Goal: Complete application form: Complete application form

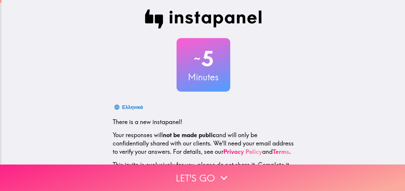
click at [224, 165] on button "Let's go" at bounding box center [202, 178] width 405 height 27
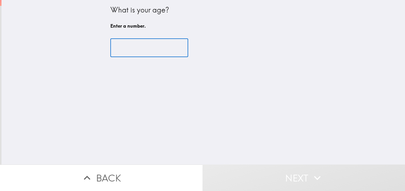
click at [116, 52] on input "number" at bounding box center [149, 48] width 78 height 18
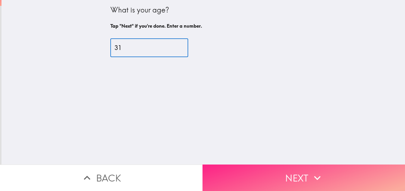
type input "31"
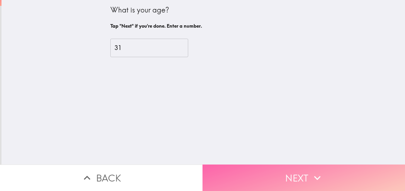
click at [244, 167] on button "Next" at bounding box center [303, 178] width 202 height 27
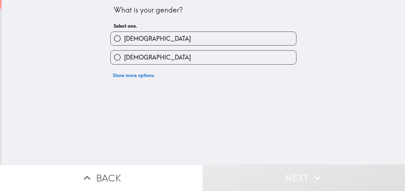
click at [128, 58] on span "[DEMOGRAPHIC_DATA]" at bounding box center [157, 57] width 67 height 8
click at [124, 58] on input "[DEMOGRAPHIC_DATA]" at bounding box center [117, 57] width 13 height 13
radio input "true"
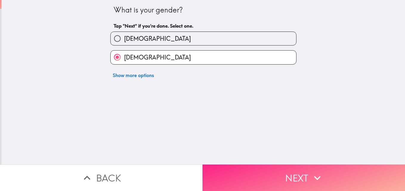
click at [266, 171] on button "Next" at bounding box center [303, 178] width 202 height 27
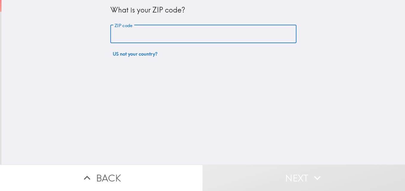
click at [131, 33] on input "ZIP code" at bounding box center [203, 34] width 186 height 18
type input "01550"
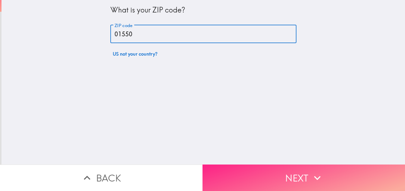
click at [273, 178] on button "Next" at bounding box center [303, 178] width 202 height 27
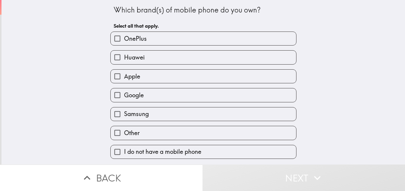
drag, startPoint x: 156, startPoint y: 84, endPoint x: 168, endPoint y: 77, distance: 14.3
click at [168, 77] on div "OnePlus Huawei Apple Google Samsung Other I do not have a mobile phone" at bounding box center [201, 93] width 191 height 132
click at [168, 77] on label "Apple" at bounding box center [203, 76] width 185 height 13
click at [124, 77] on input "Apple" at bounding box center [117, 76] width 13 height 13
checkbox input "true"
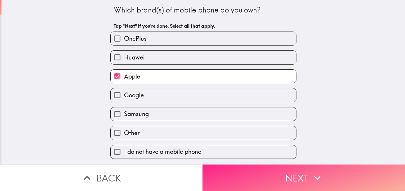
click at [241, 171] on button "Next" at bounding box center [303, 178] width 202 height 27
